Goal: Task Accomplishment & Management: Manage account settings

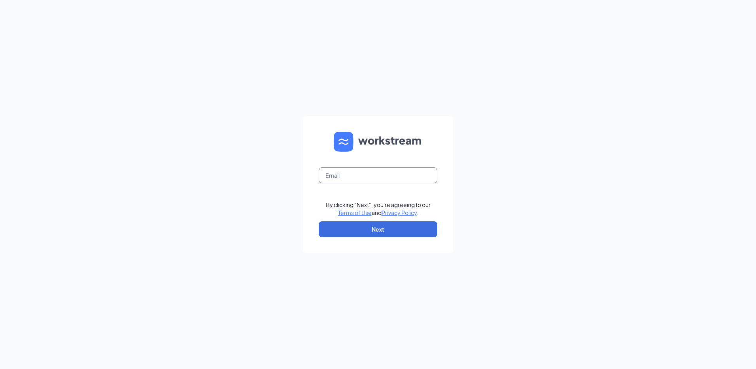
click at [374, 169] on input "text" at bounding box center [378, 175] width 119 height 16
type input "[EMAIL_ADDRESS][DOMAIN_NAME]"
click at [381, 229] on button "Next" at bounding box center [378, 229] width 119 height 16
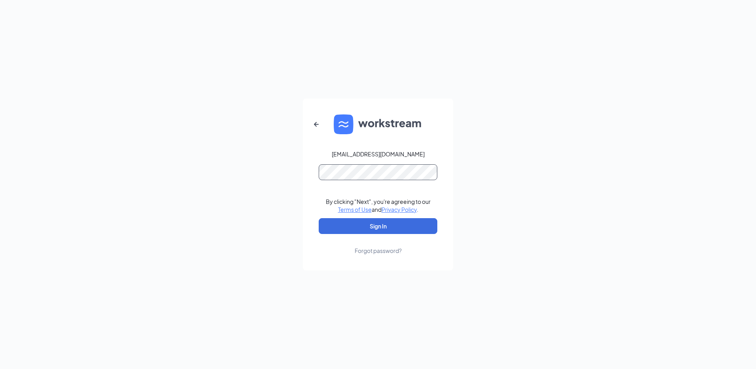
click at [319, 218] on button "Sign In" at bounding box center [378, 226] width 119 height 16
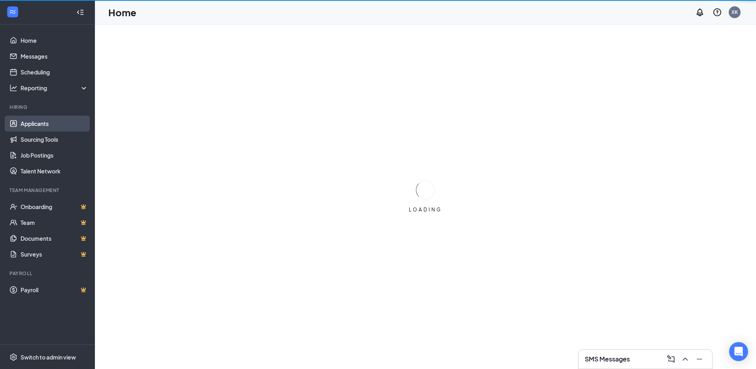
click at [71, 131] on link "Applicants" at bounding box center [55, 124] width 68 height 16
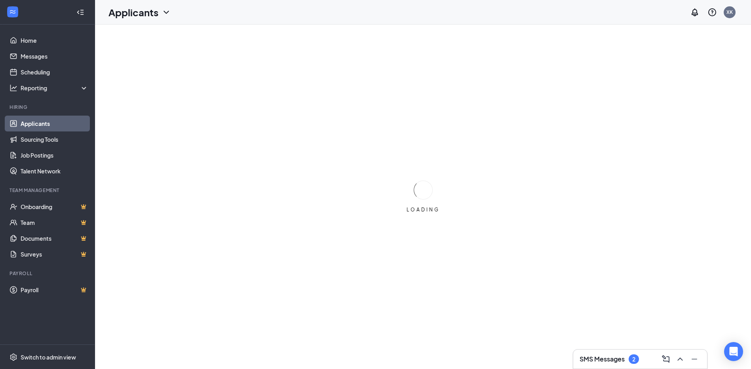
click at [588, 358] on h3 "SMS Messages" at bounding box center [601, 358] width 45 height 9
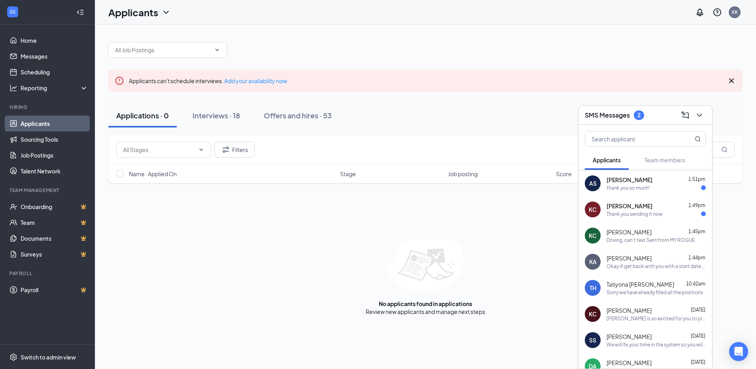
click at [616, 221] on div "KC [PERSON_NAME] 1:49pm Thank you sending it now" at bounding box center [646, 209] width 134 height 26
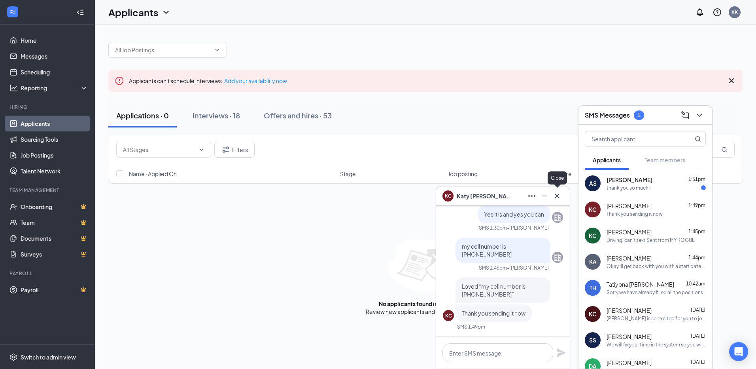
click at [563, 196] on button at bounding box center [557, 196] width 13 height 13
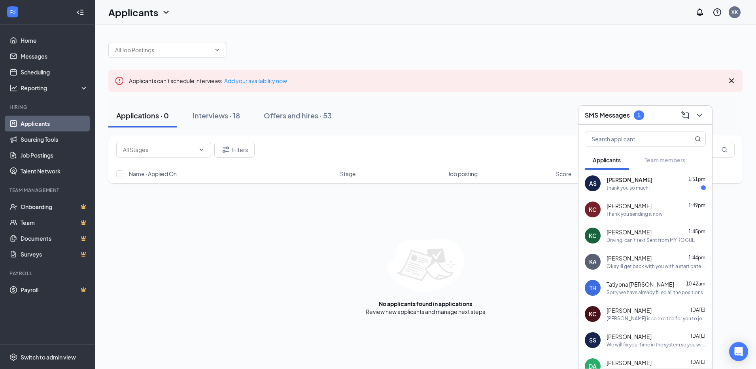
click at [638, 193] on div "AS [PERSON_NAME] 1:51pm thank you so much!" at bounding box center [646, 183] width 134 height 26
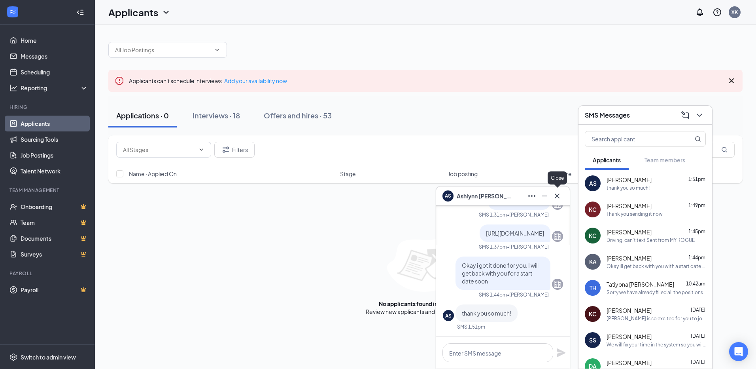
click at [557, 199] on icon "Cross" at bounding box center [557, 195] width 9 height 9
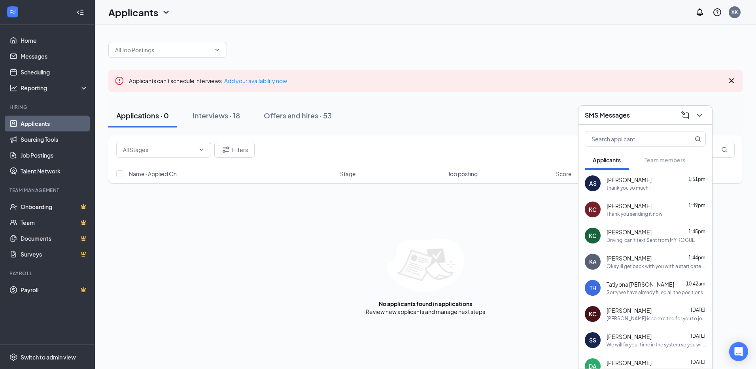
click at [624, 117] on h3 "SMS Messages" at bounding box center [607, 115] width 45 height 9
